Goal: Navigation & Orientation: Find specific page/section

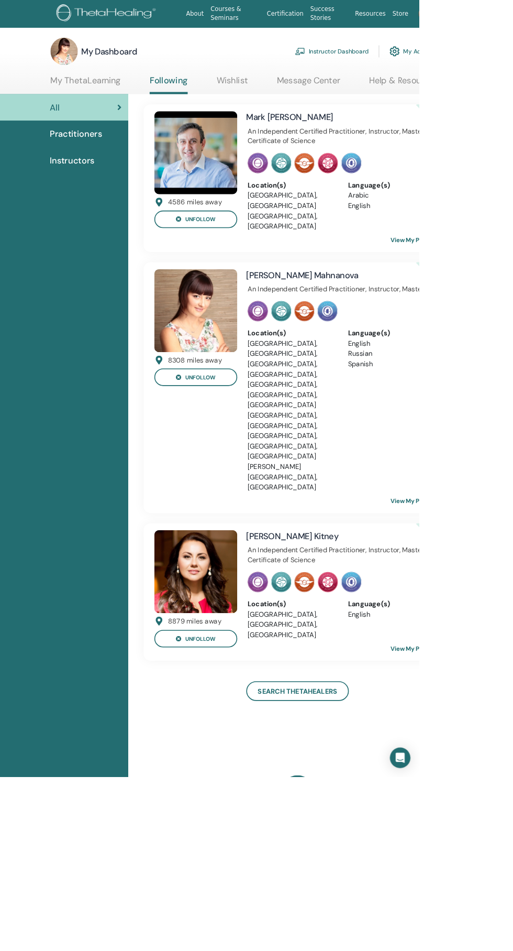
click at [434, 64] on link "Instructor Dashboard" at bounding box center [406, 62] width 90 height 23
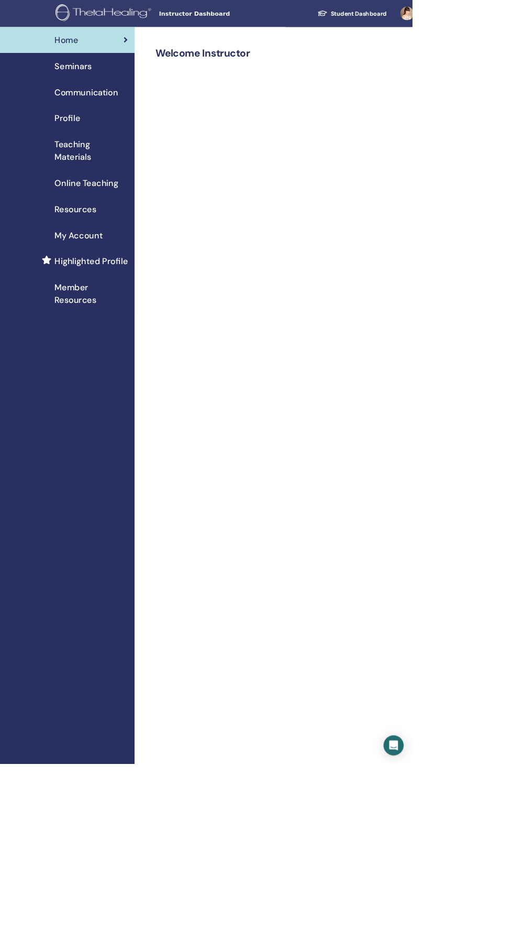
click at [138, 84] on div "Seminars" at bounding box center [83, 82] width 151 height 16
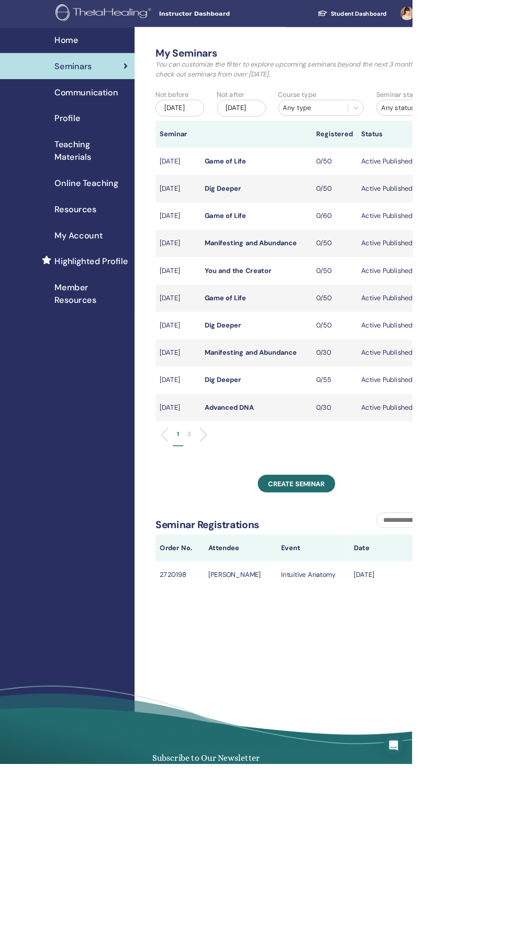
click at [131, 310] on link "Highlighted Profile" at bounding box center [84, 325] width 168 height 32
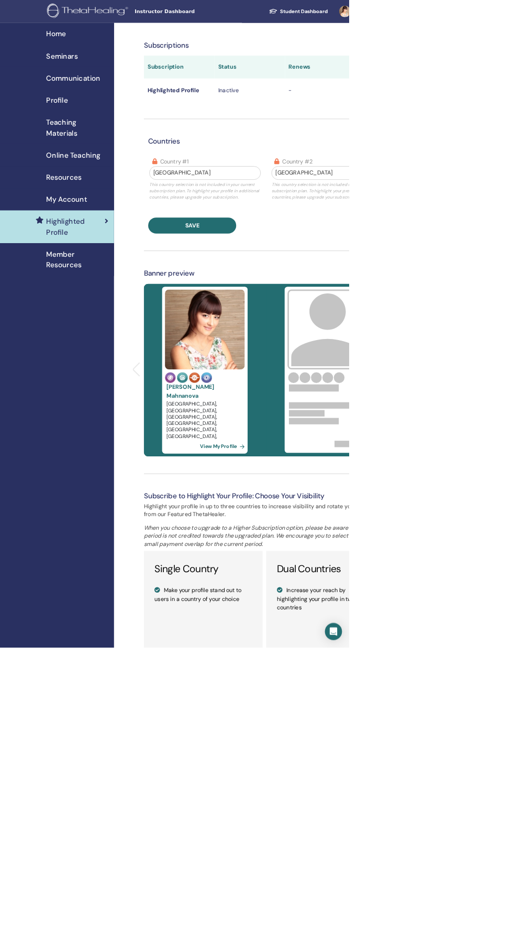
click at [130, 293] on div "My Account" at bounding box center [83, 293] width 151 height 16
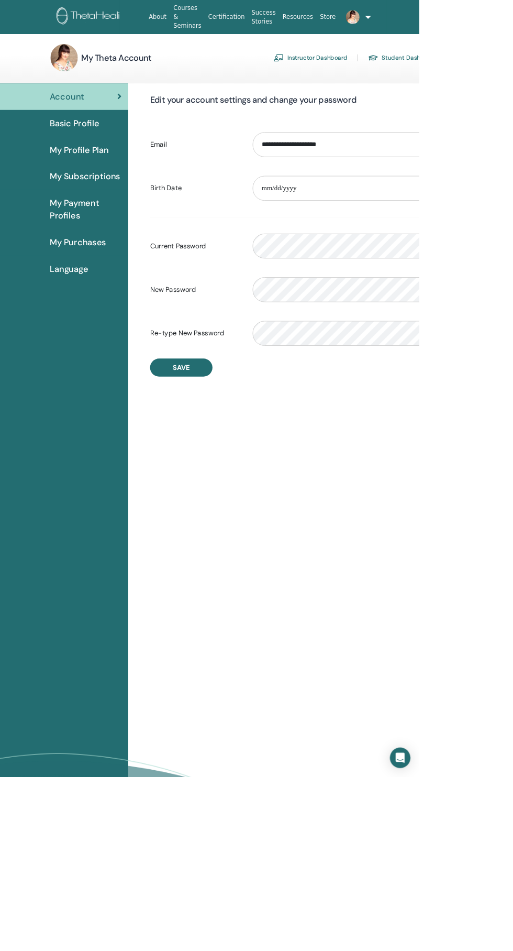
click at [394, 73] on link "Instructor Dashboard" at bounding box center [380, 70] width 90 height 17
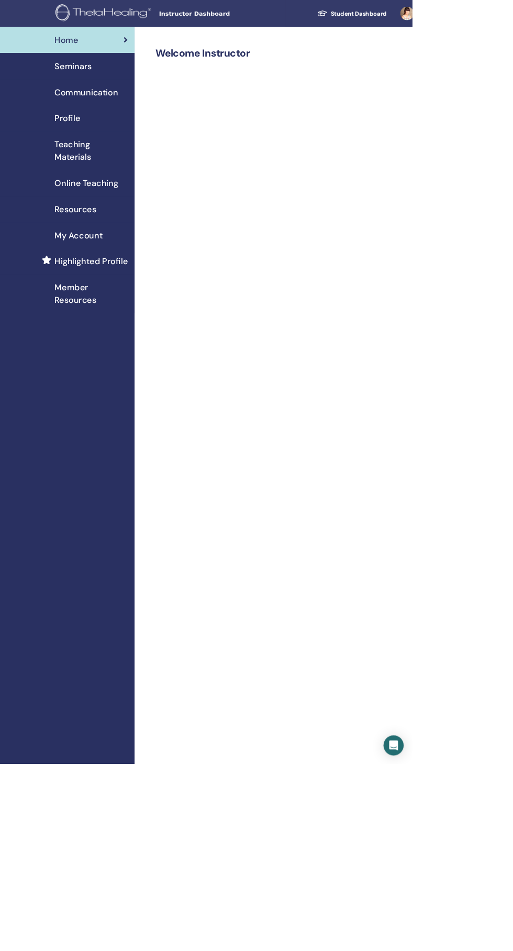
click at [108, 153] on div "Profile" at bounding box center [83, 147] width 151 height 16
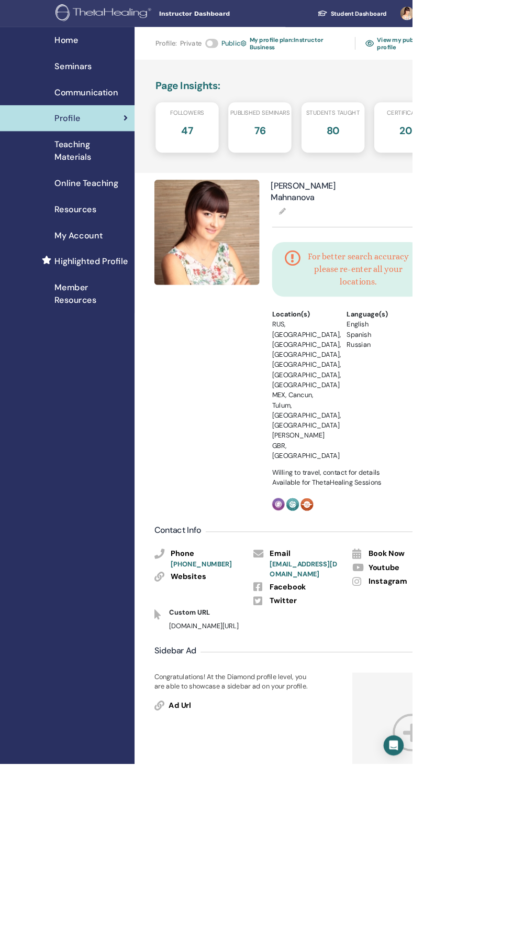
click at [489, 58] on link "View my public profile" at bounding box center [500, 54] width 90 height 24
